Goal: Transaction & Acquisition: Download file/media

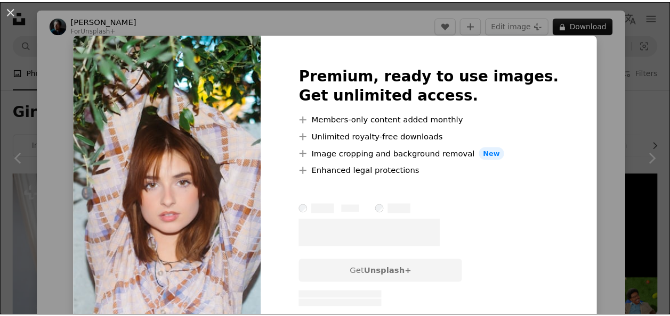
scroll to position [1119, 0]
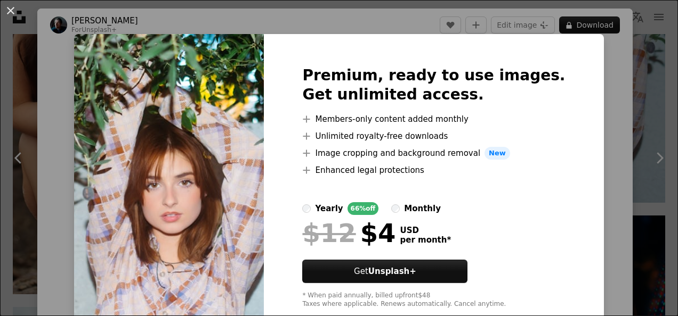
drag, startPoint x: 585, startPoint y: 83, endPoint x: 632, endPoint y: 20, distance: 79.2
click at [586, 83] on div "An X shape Premium, ready to use images. Get unlimited access. A plus sign Memb…" at bounding box center [339, 158] width 678 height 316
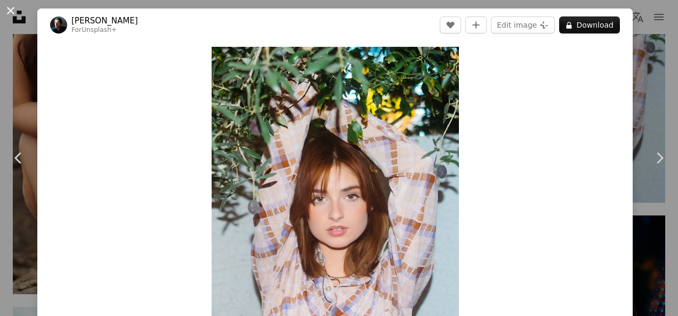
click at [7, 10] on button "An X shape" at bounding box center [10, 10] width 13 height 13
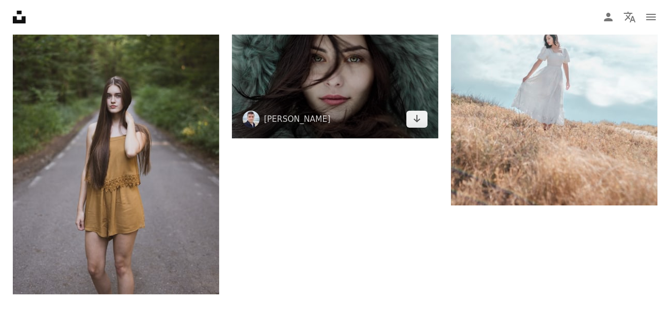
scroll to position [2077, 0]
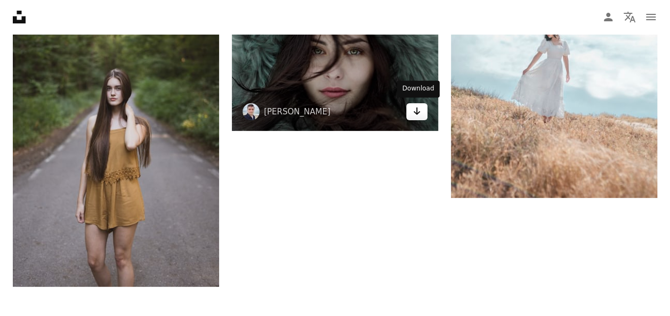
click at [414, 109] on icon "Arrow pointing down" at bounding box center [416, 111] width 9 height 13
